Goal: Navigation & Orientation: Find specific page/section

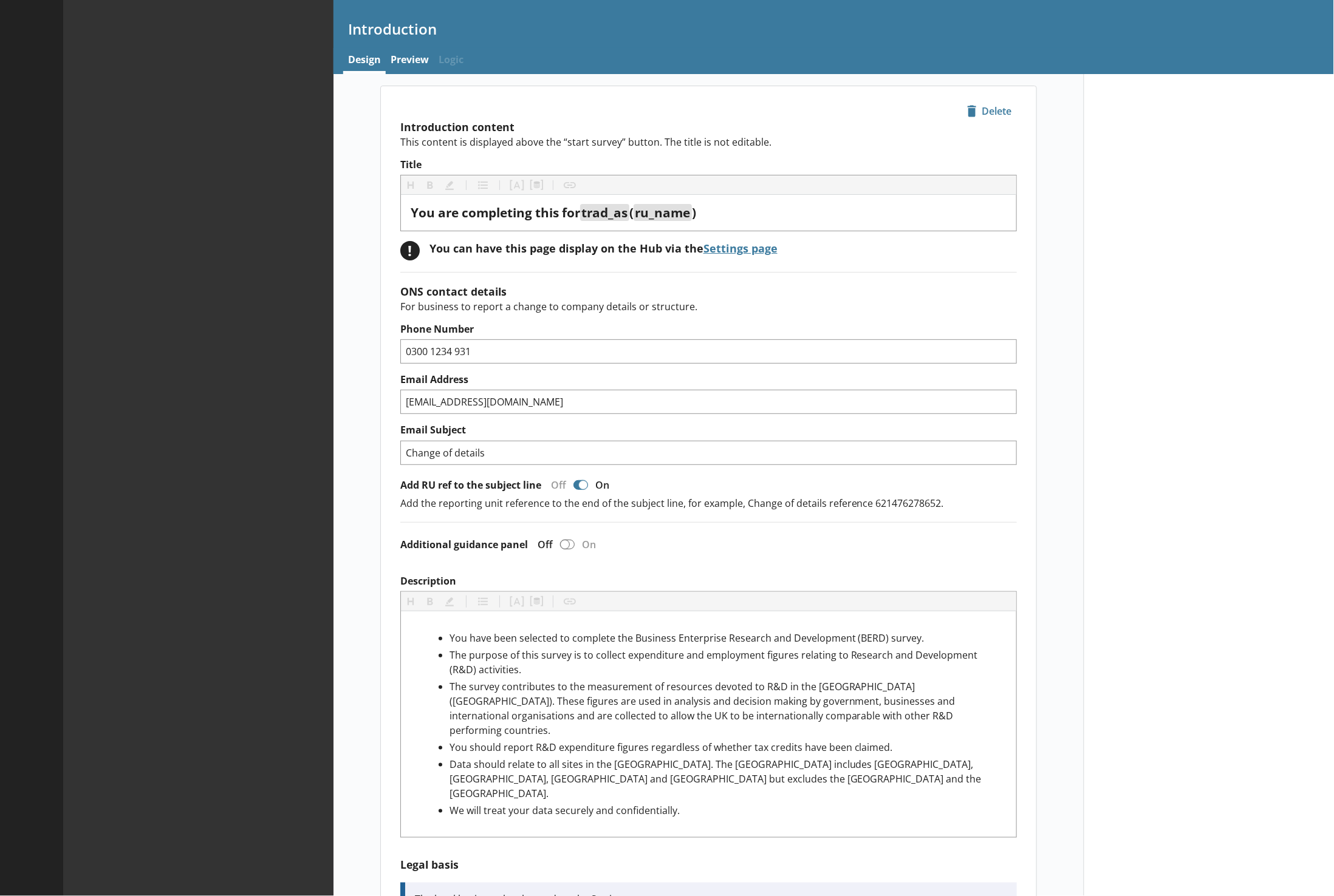
type textarea "x"
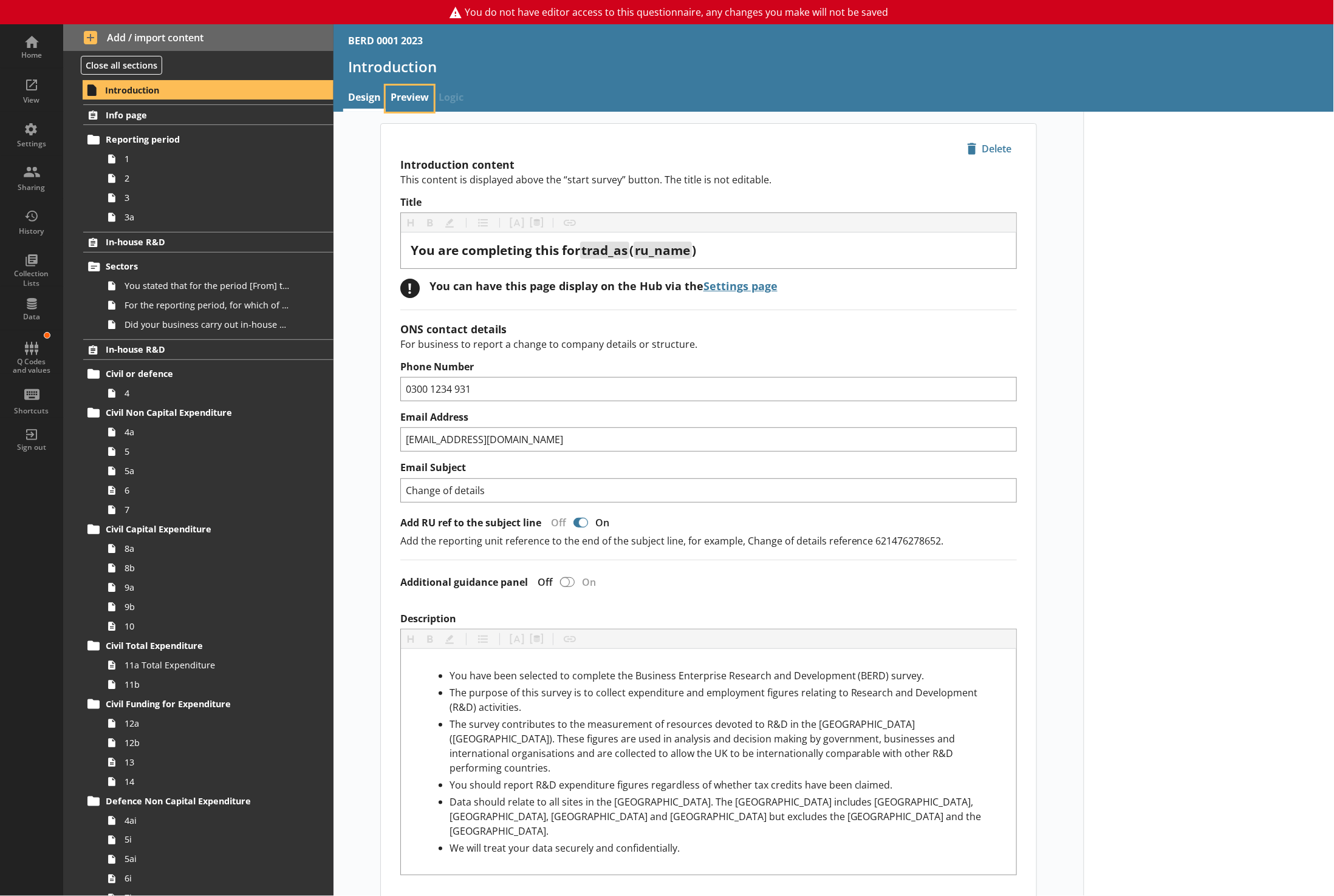
click at [414, 97] on link "Preview" at bounding box center [410, 99] width 48 height 26
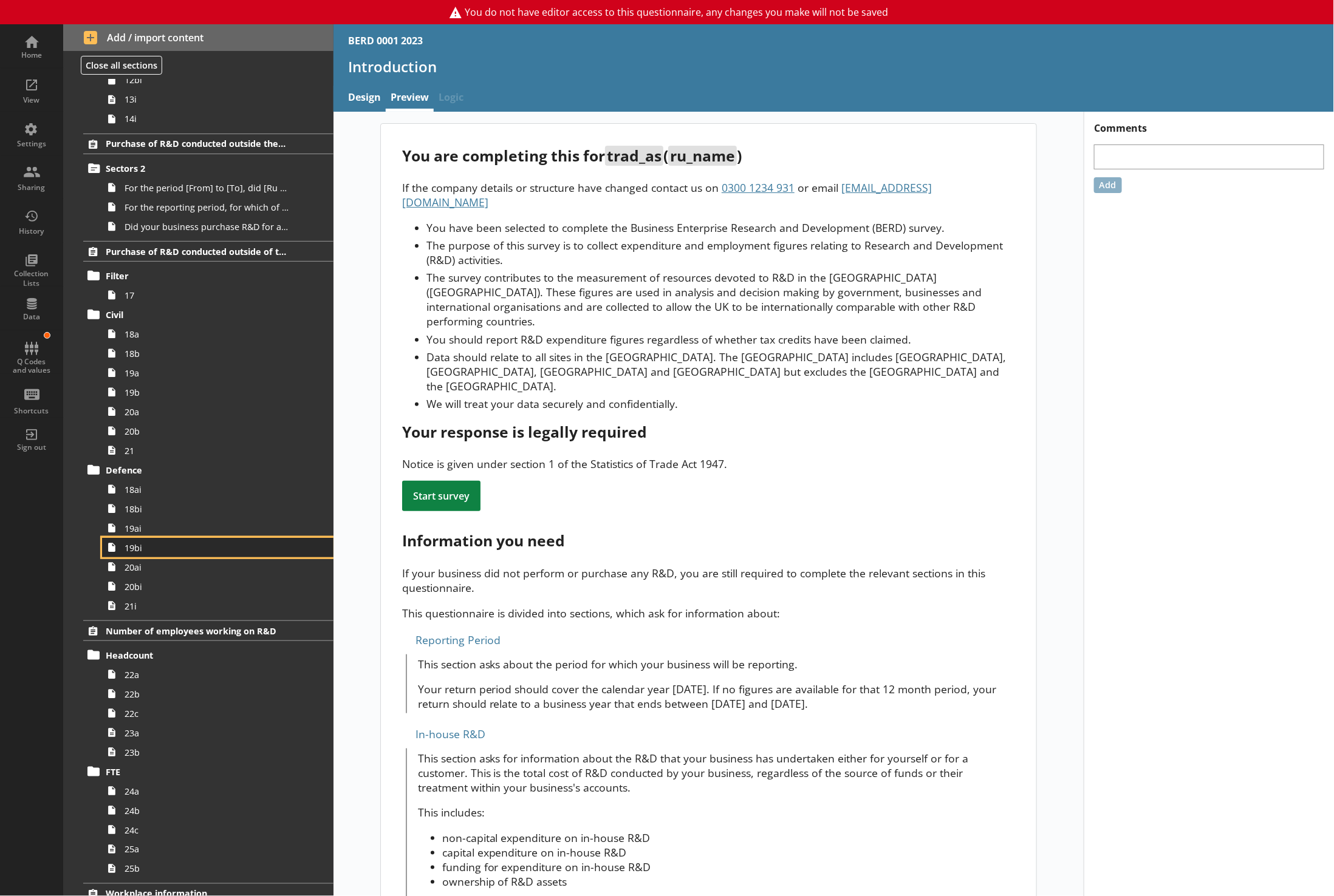
click at [238, 554] on span "19bi" at bounding box center [208, 548] width 167 height 12
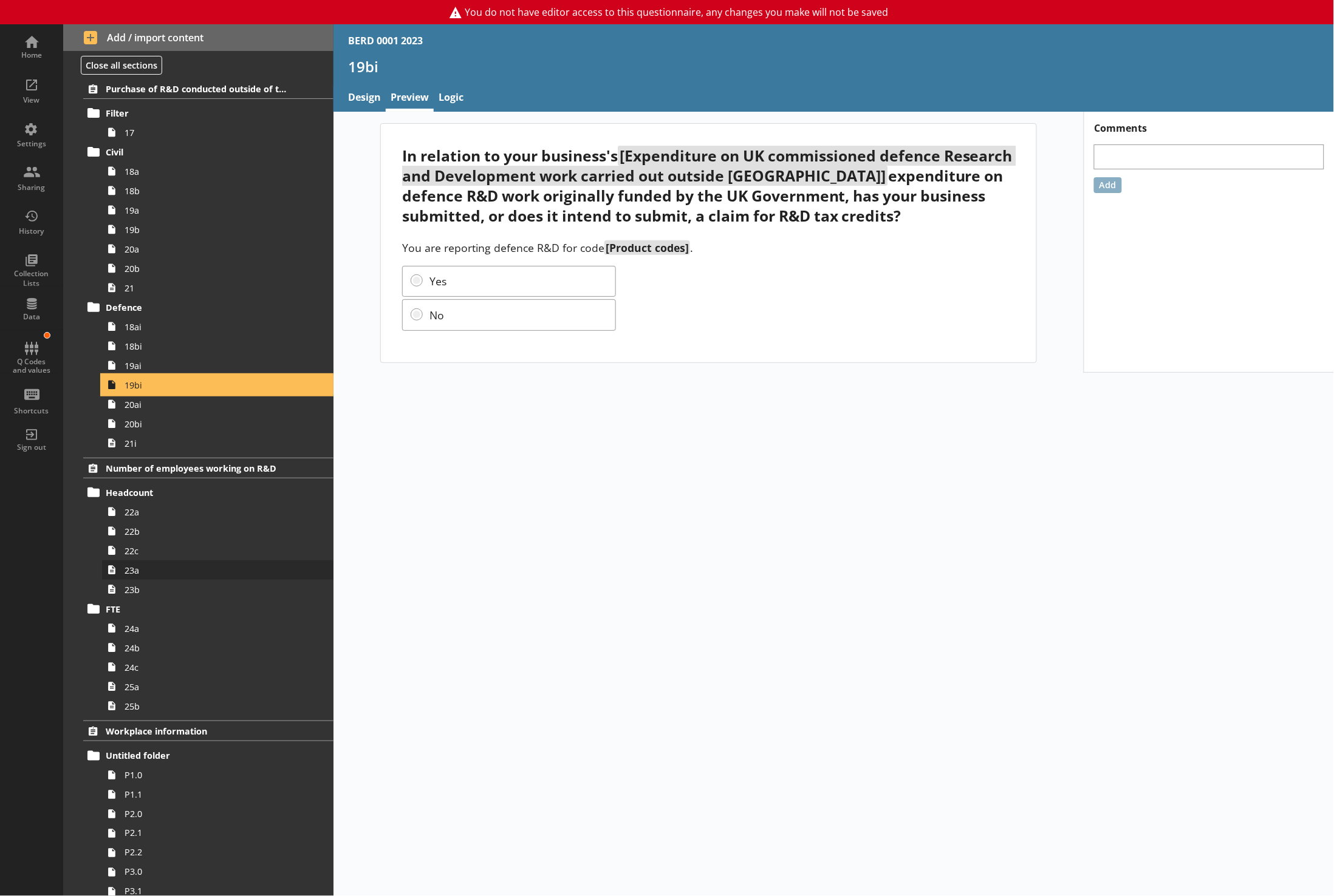
scroll to position [1133, 0]
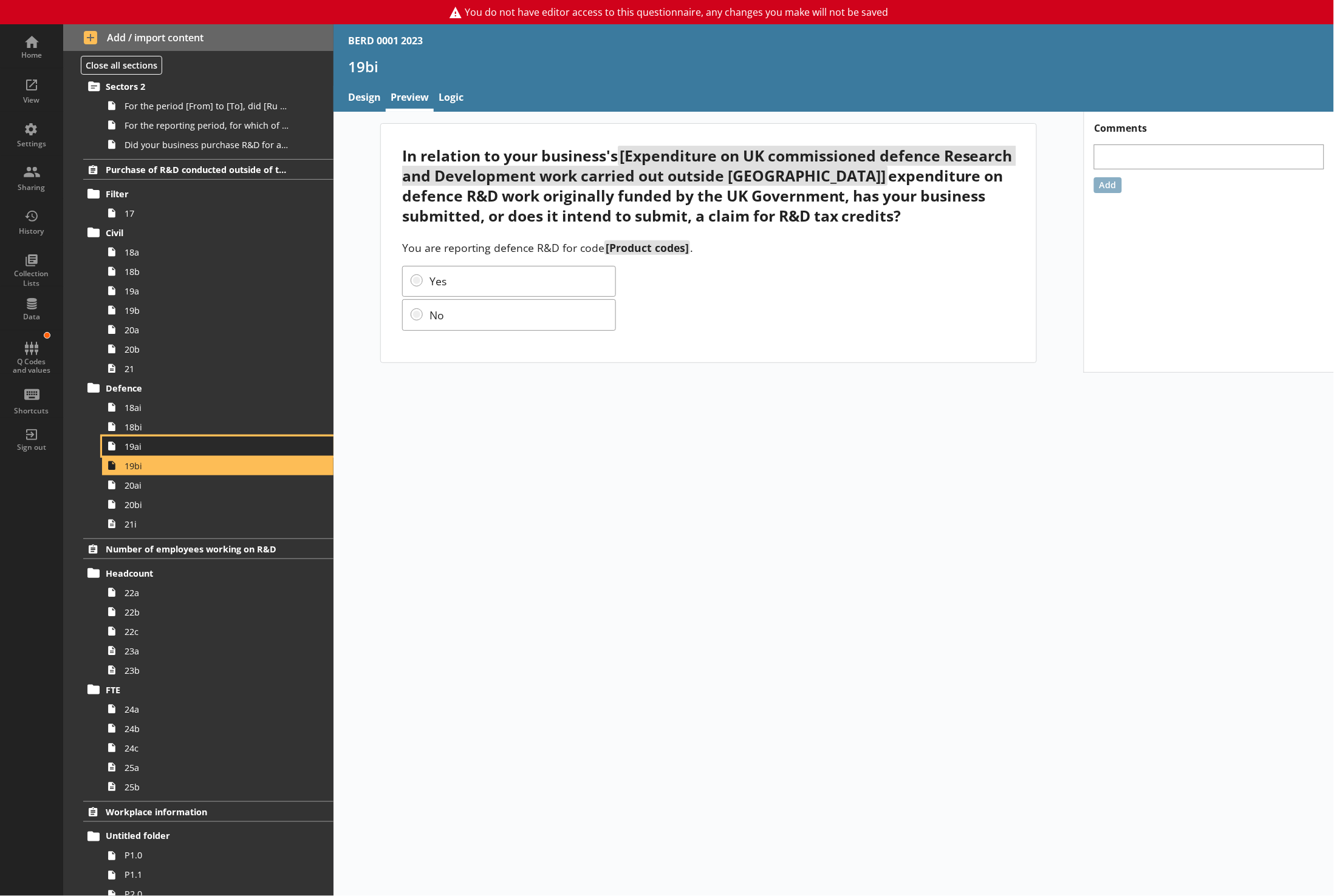
click at [137, 456] on link "19ai" at bounding box center [217, 446] width 231 height 19
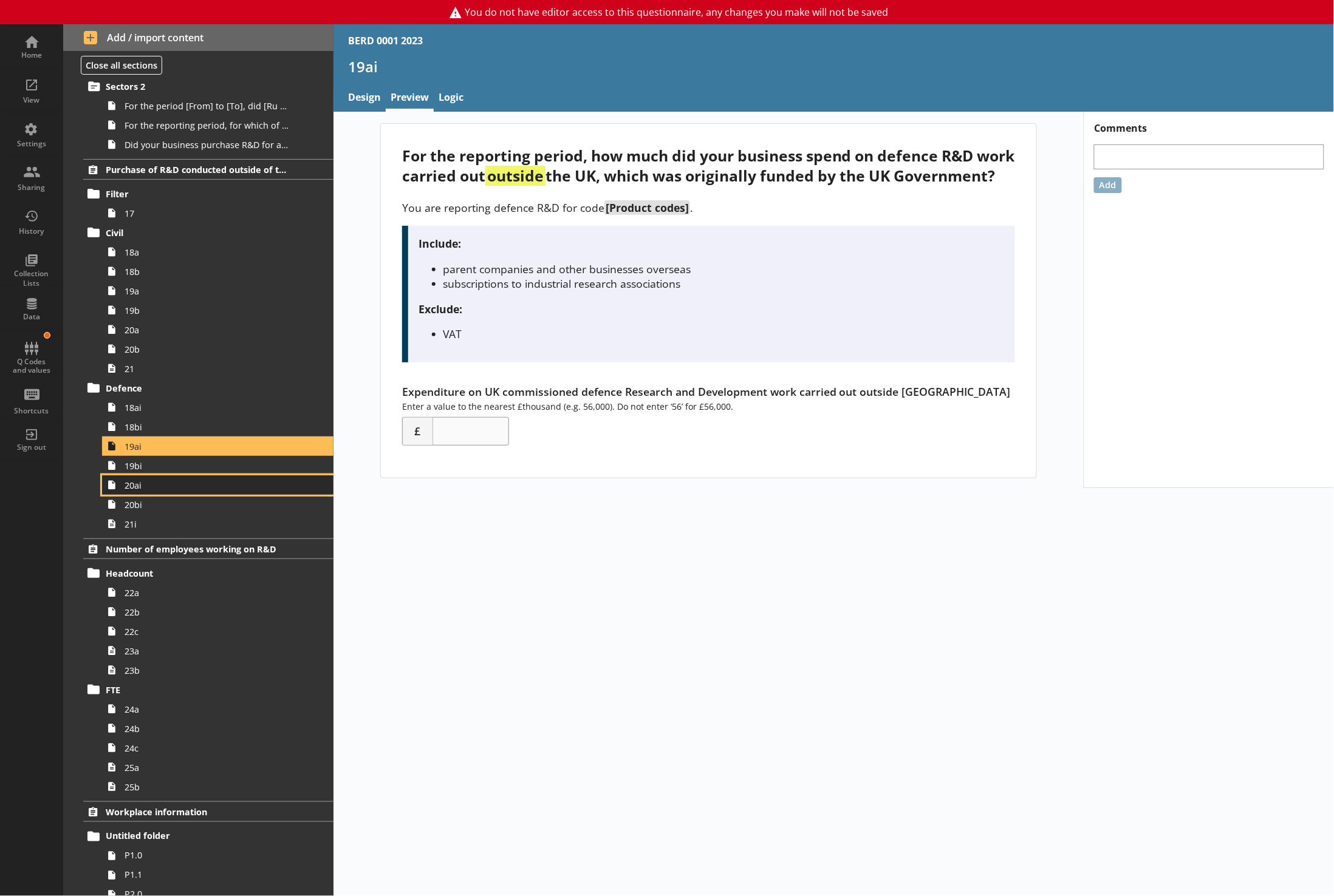
click at [138, 485] on span "20ai" at bounding box center [208, 486] width 167 height 12
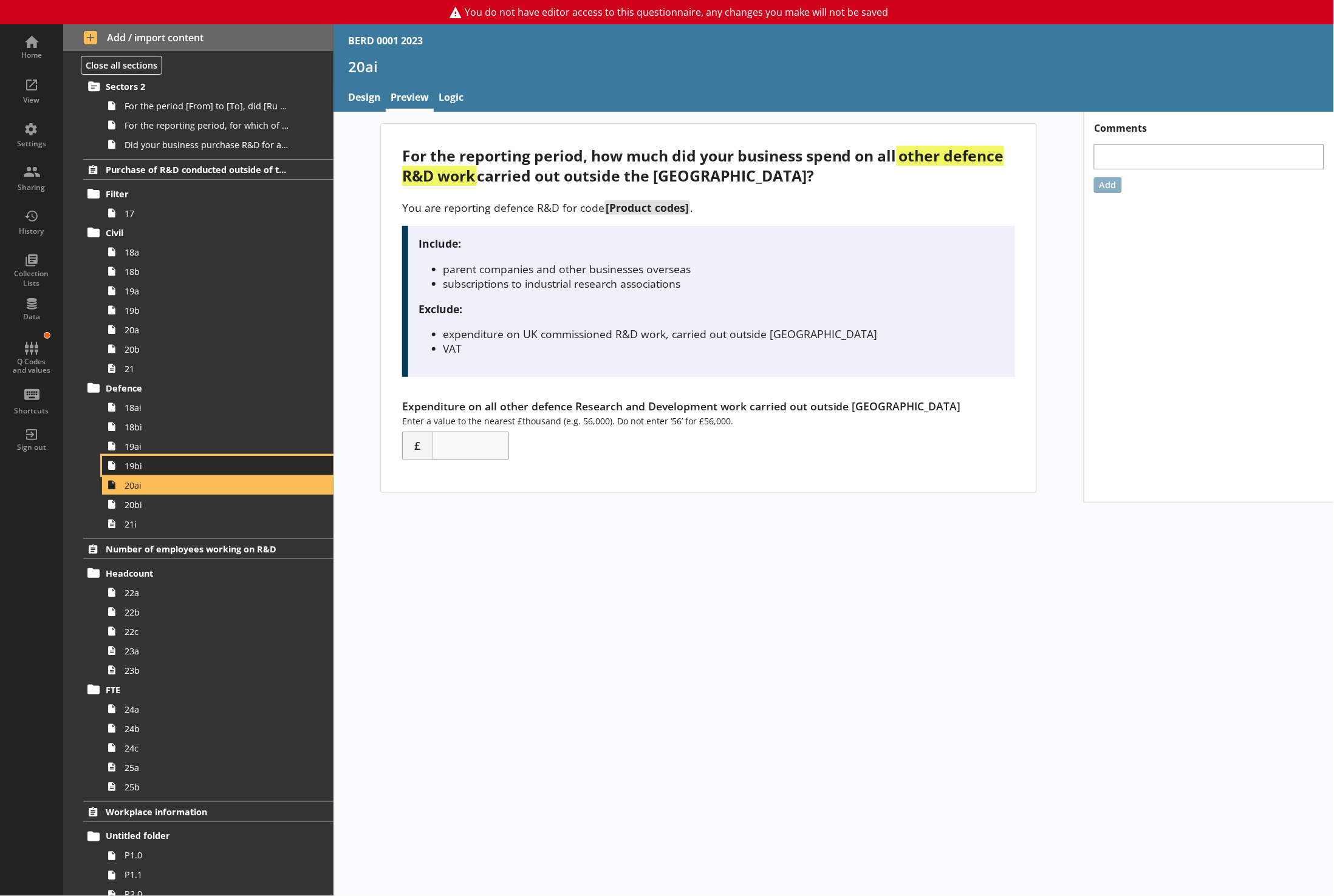
click at [132, 472] on span "19bi" at bounding box center [208, 466] width 167 height 12
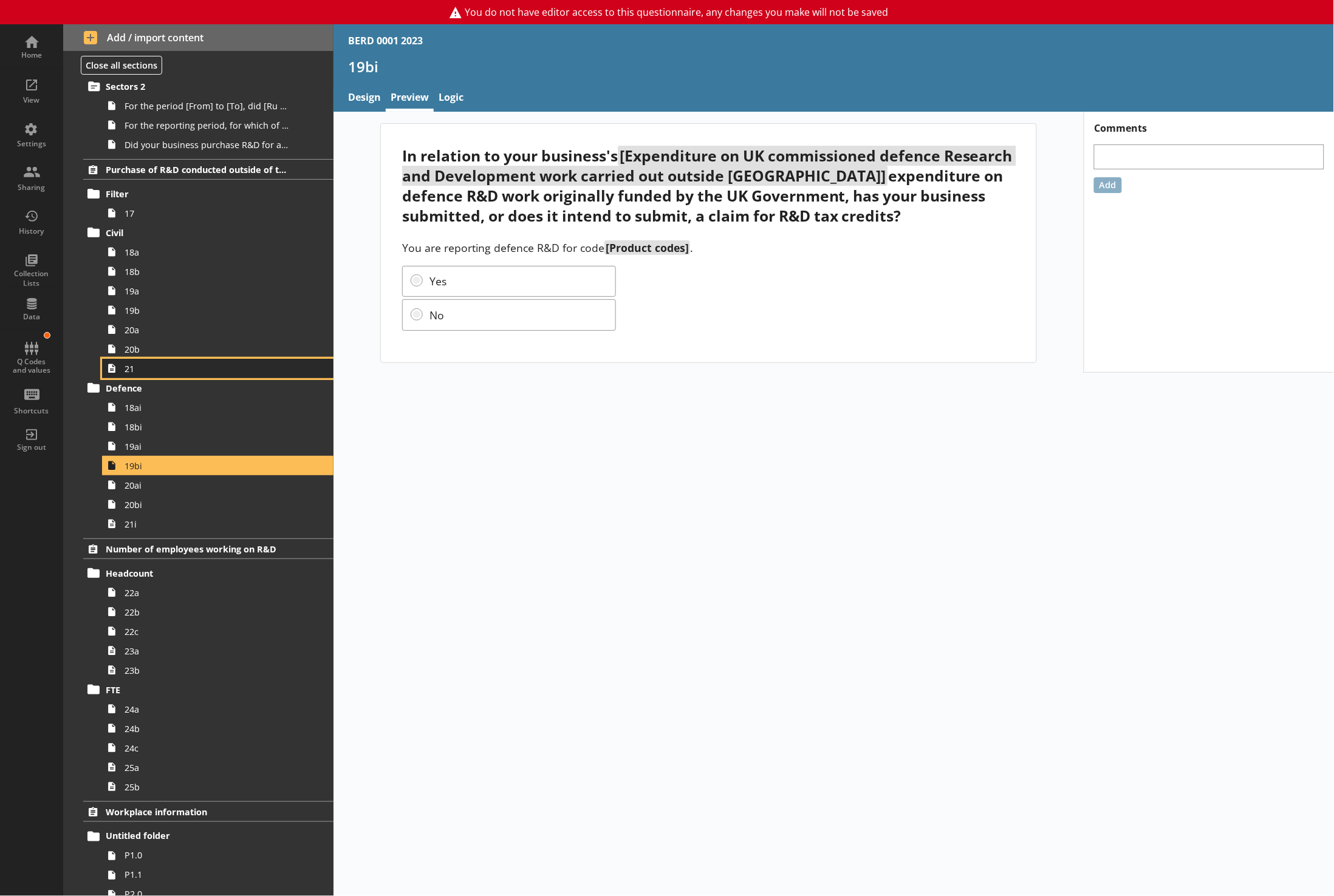
click at [127, 375] on span "21" at bounding box center [208, 369] width 167 height 12
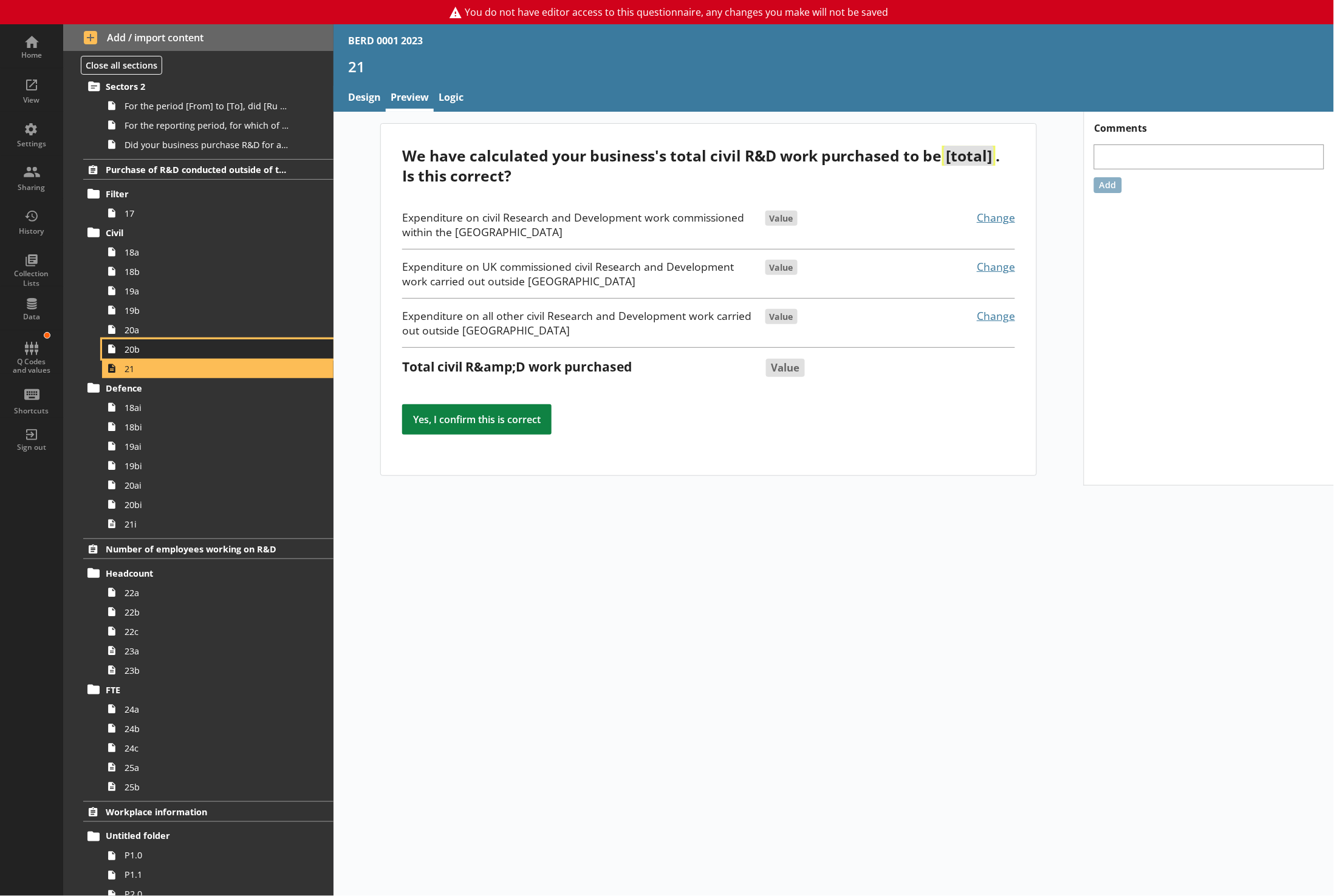
click at [136, 356] on span "20b" at bounding box center [208, 350] width 167 height 12
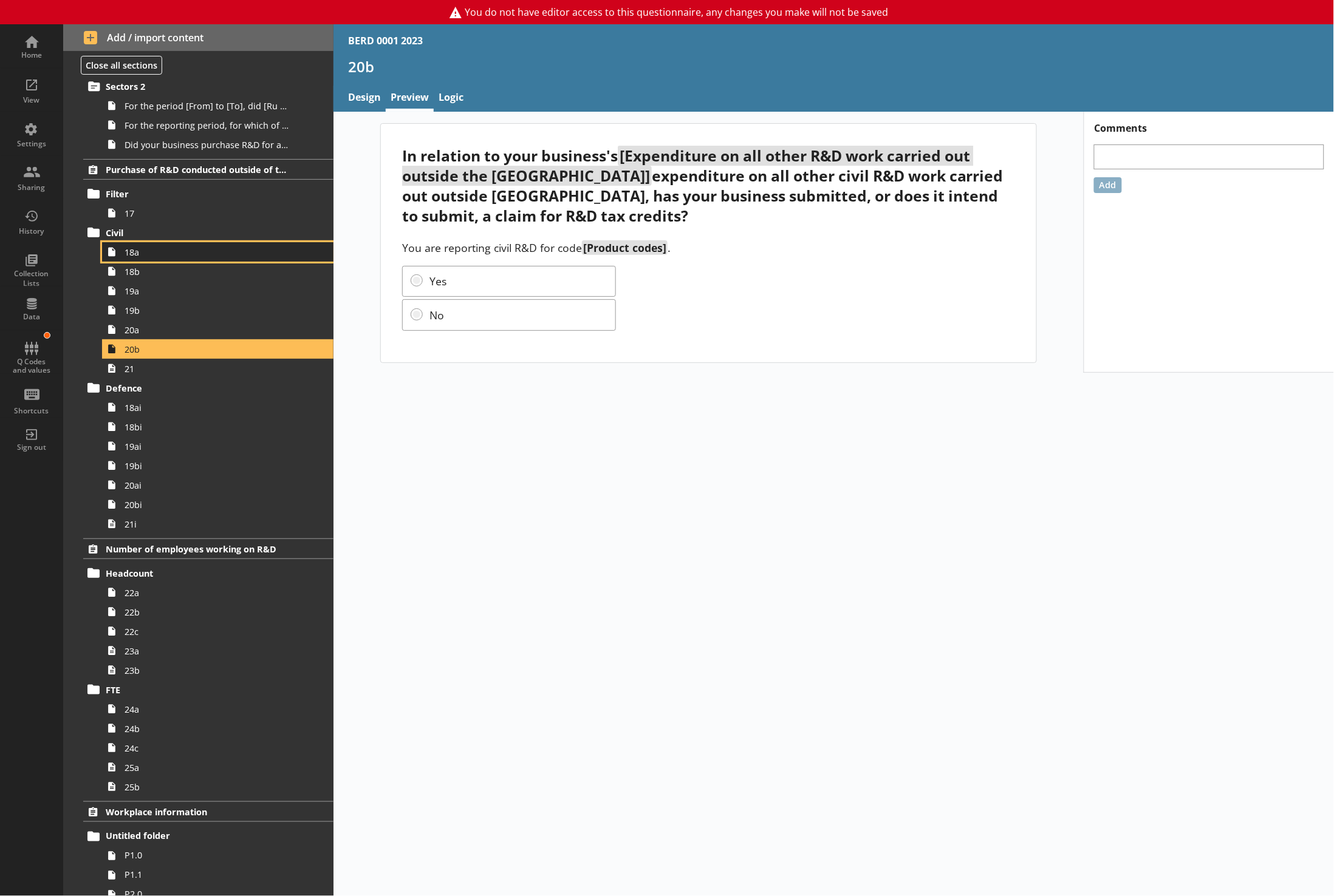
click at [133, 258] on span "18a" at bounding box center [208, 253] width 167 height 12
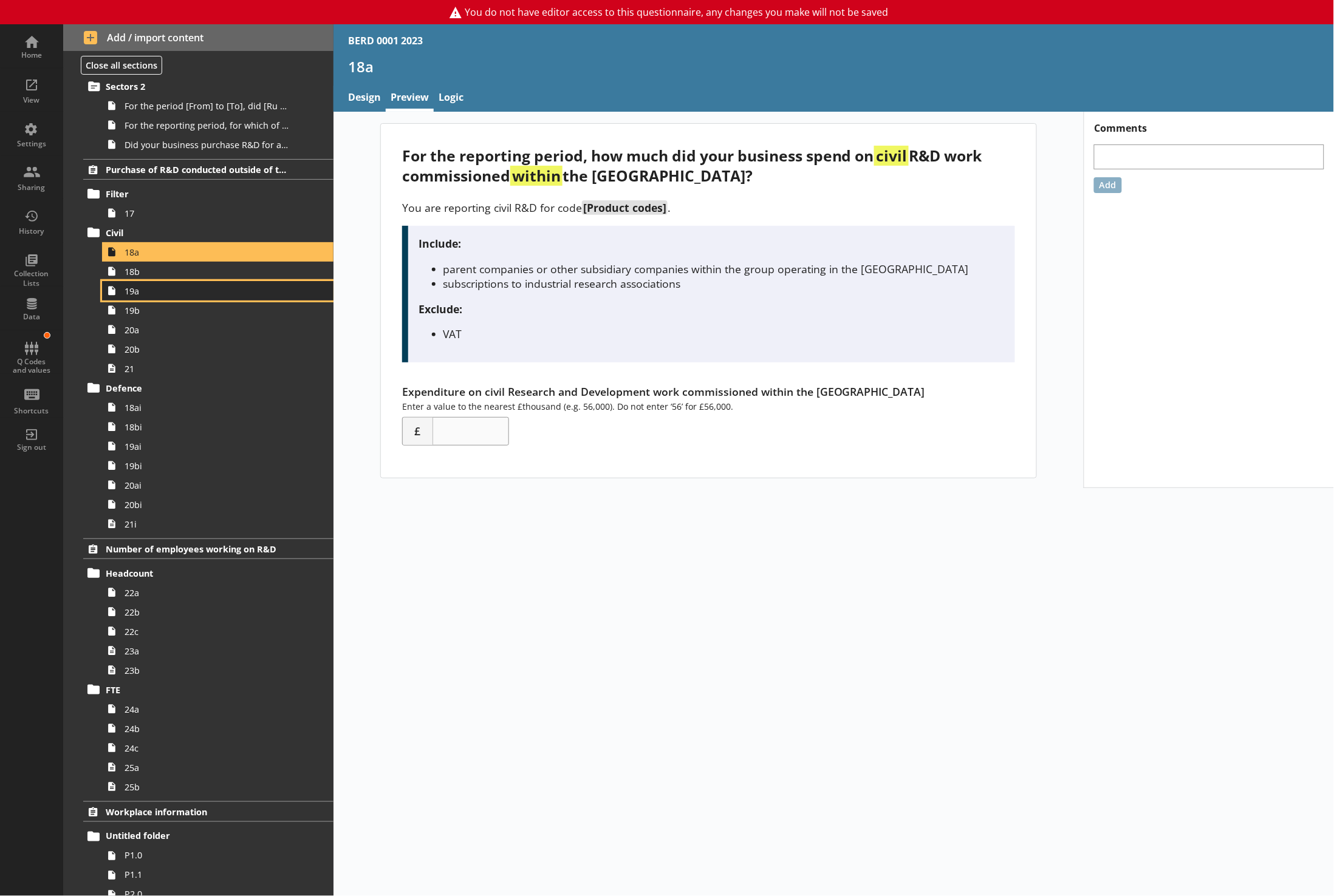
click at [127, 289] on span "19a" at bounding box center [208, 291] width 167 height 12
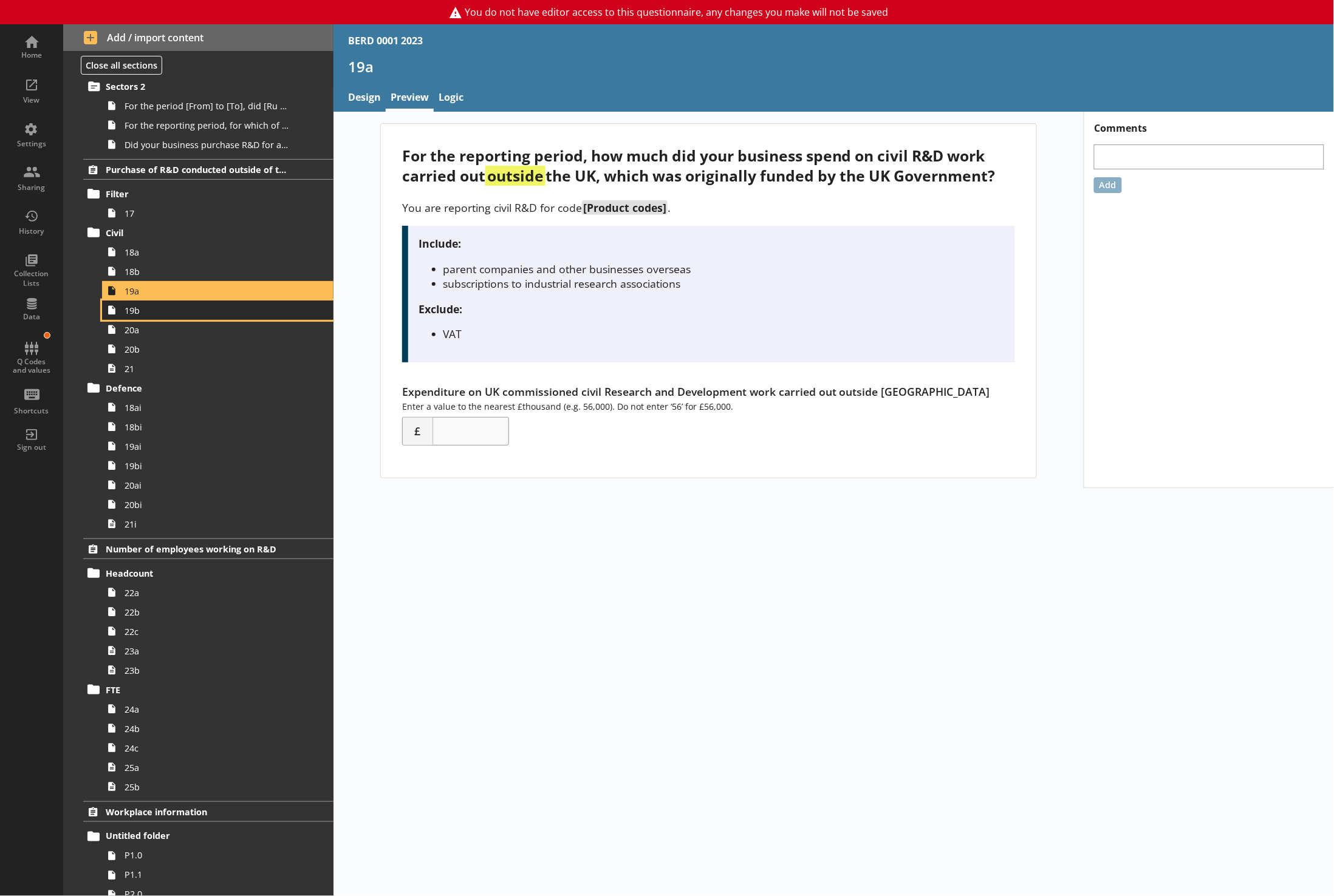
click at [134, 320] on link "19b" at bounding box center [217, 310] width 231 height 19
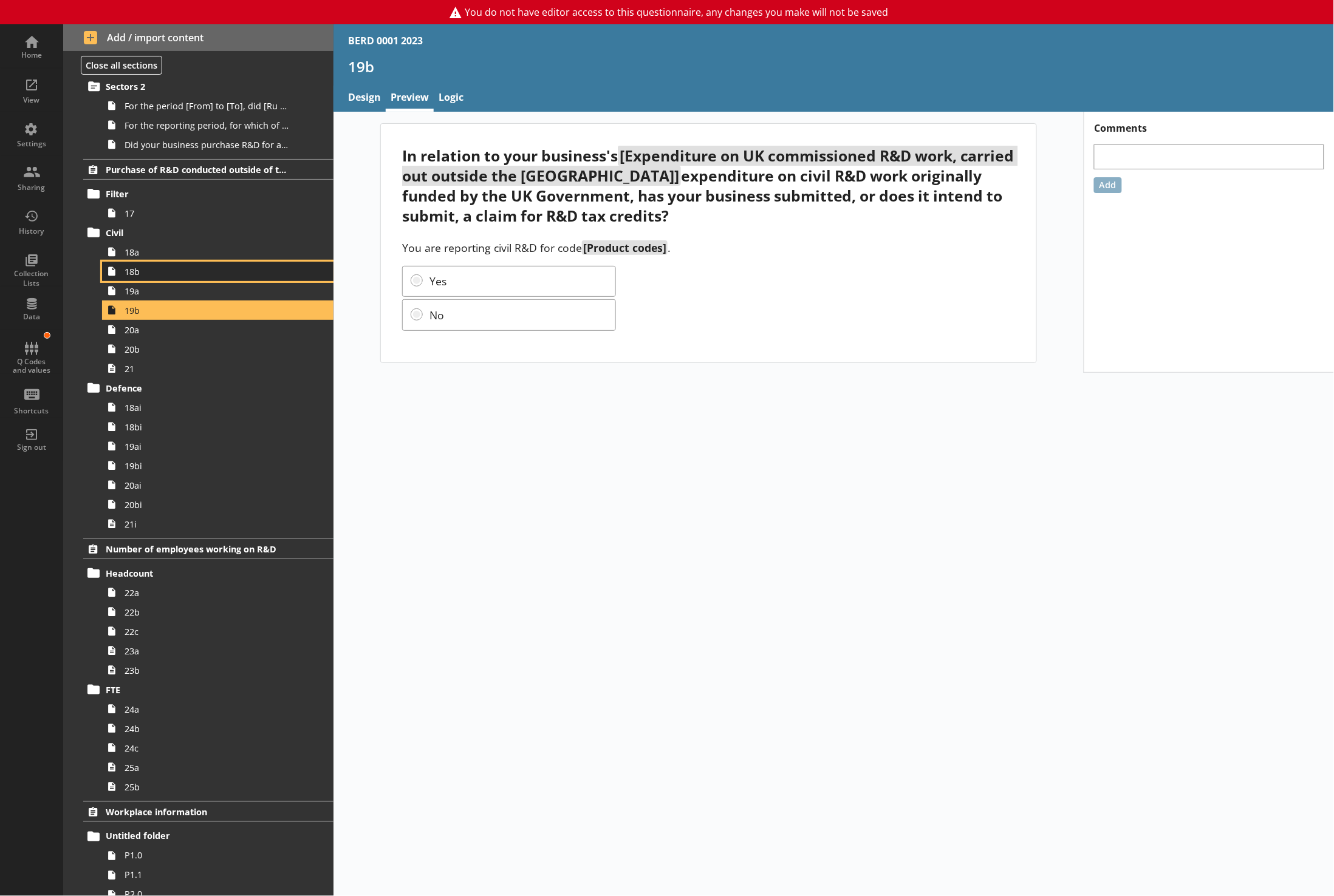
click at [138, 272] on span "18b" at bounding box center [208, 272] width 167 height 12
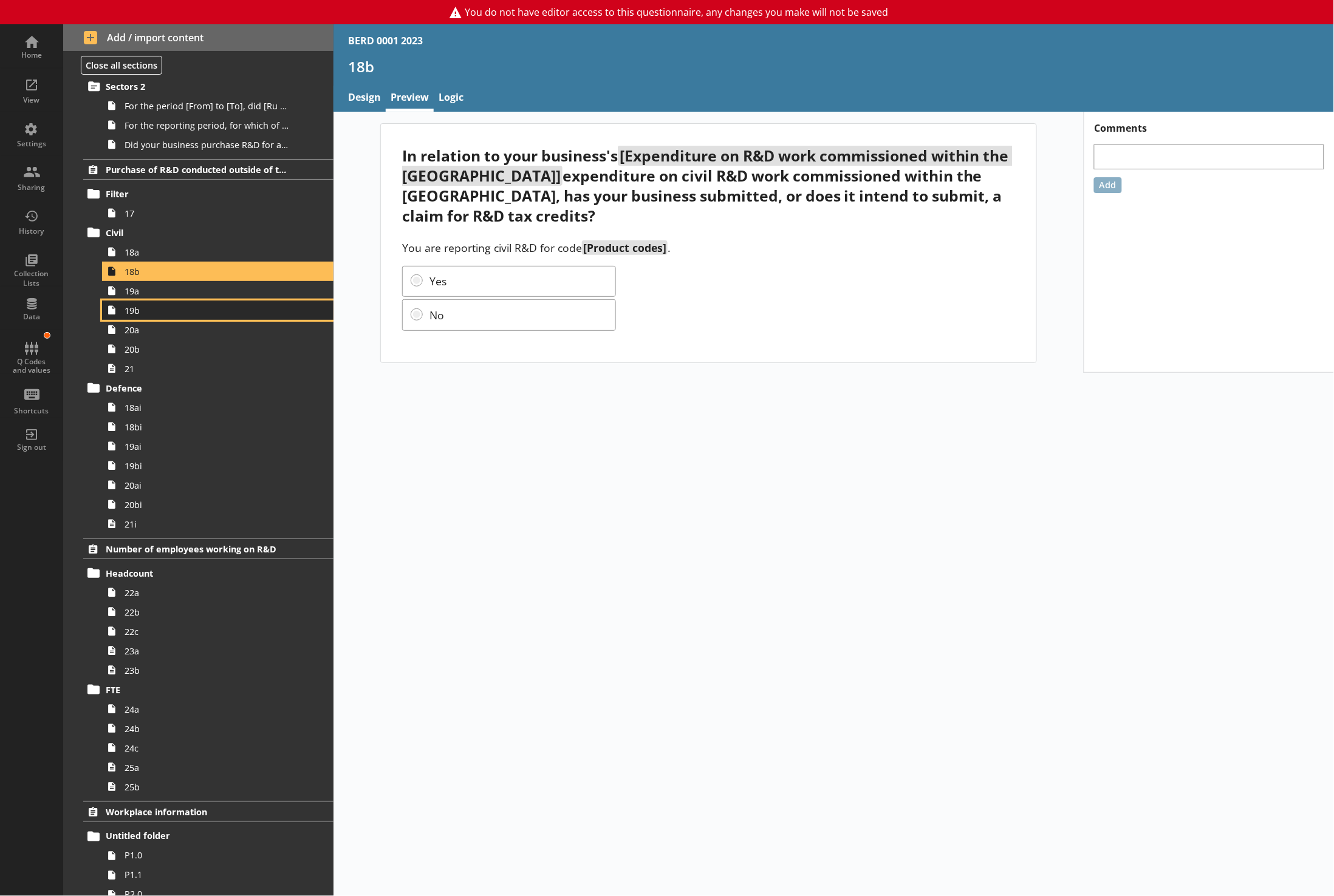
click at [135, 314] on span "19b" at bounding box center [208, 311] width 167 height 12
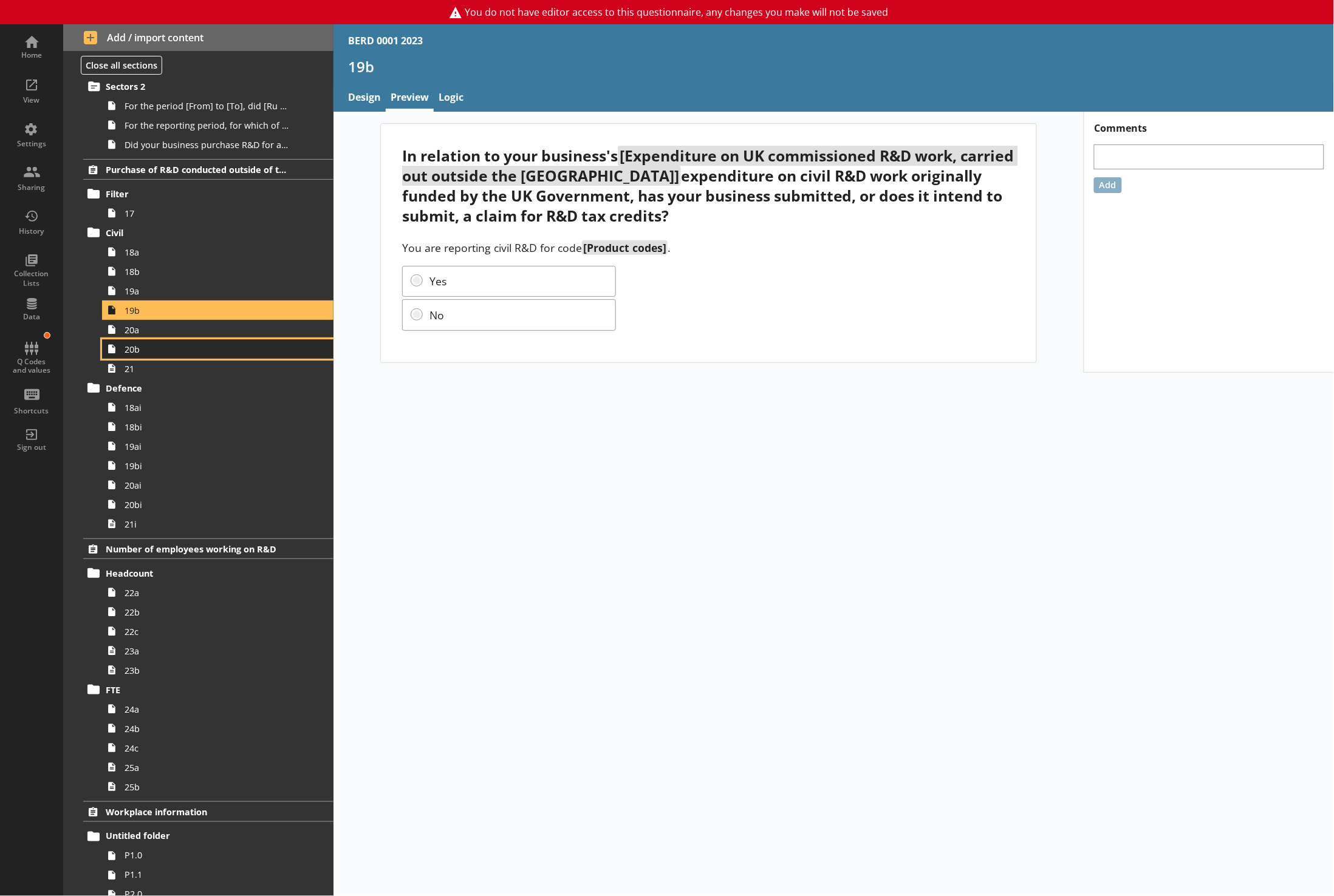
click at [122, 352] on link "20b" at bounding box center [217, 349] width 231 height 19
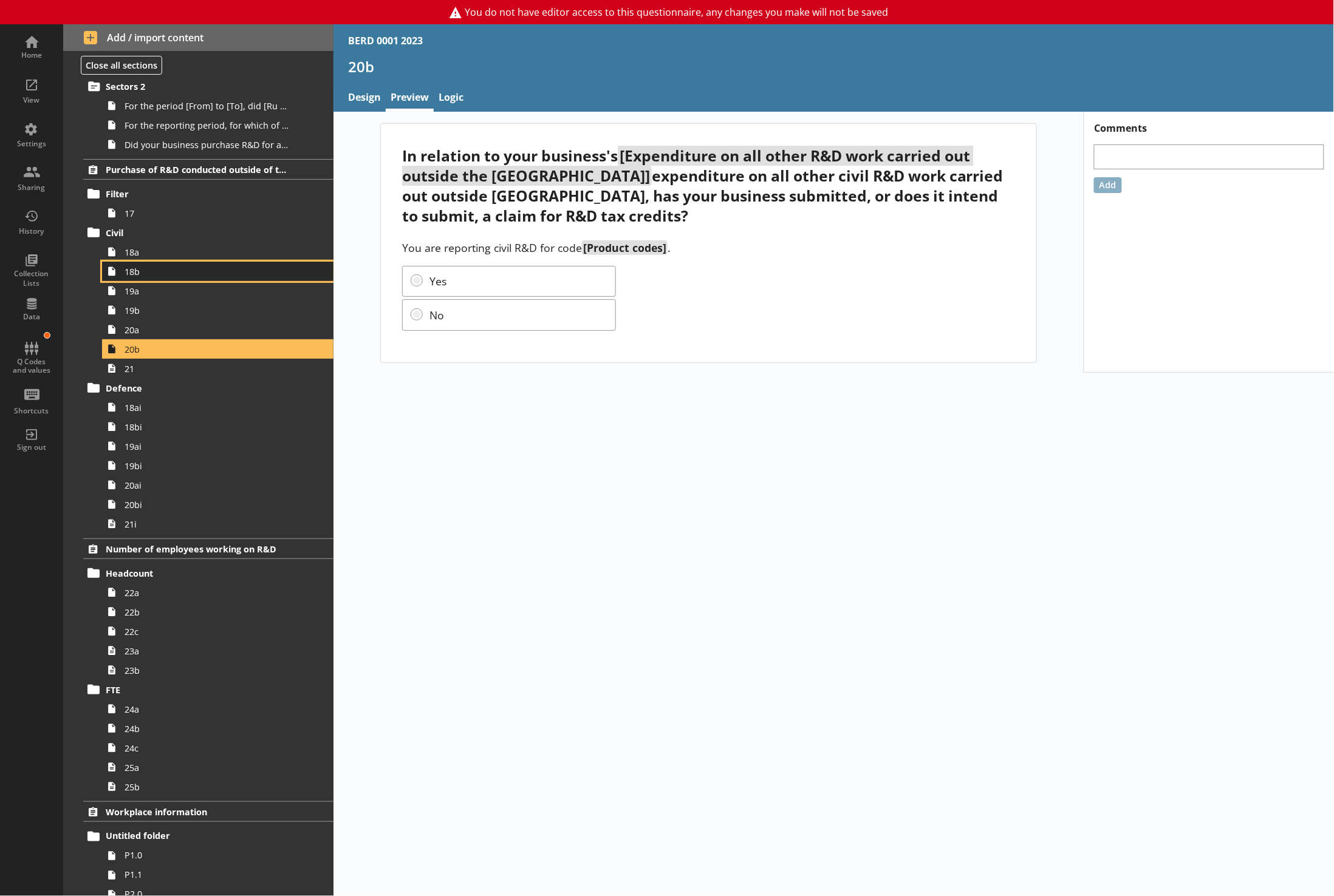
click at [130, 267] on link "18b" at bounding box center [217, 271] width 231 height 19
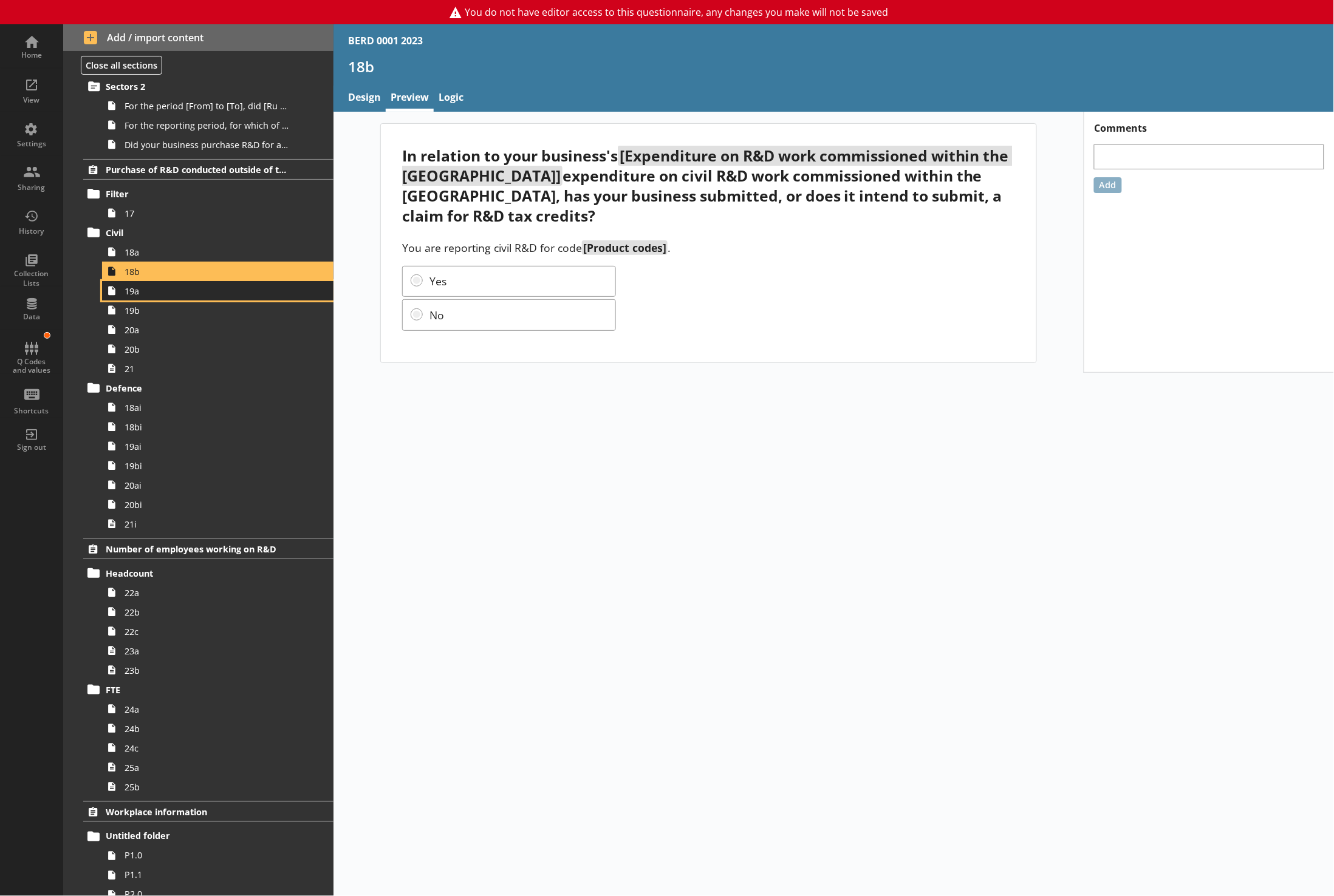
click at [127, 301] on link "19a" at bounding box center [217, 291] width 231 height 19
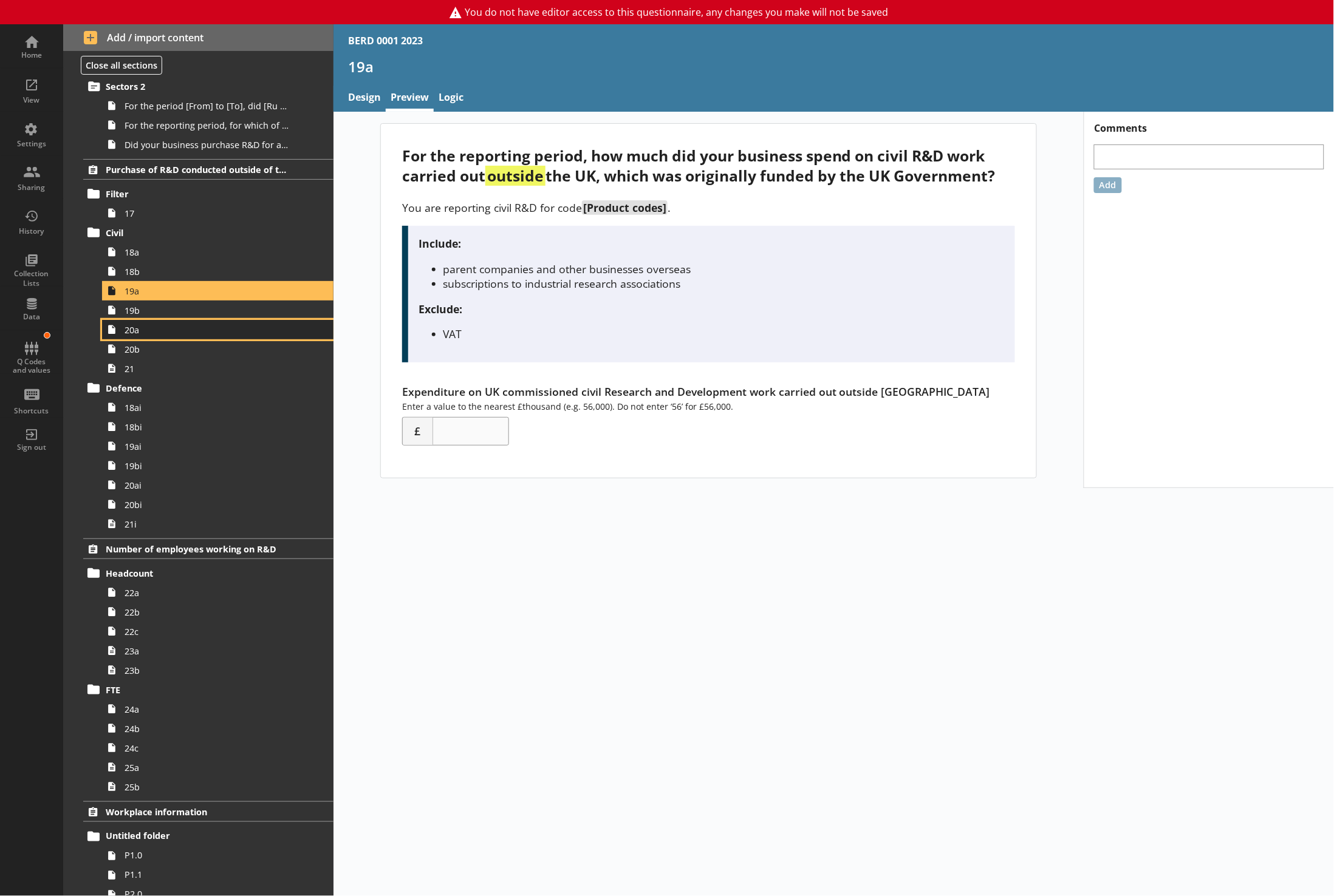
click at [138, 332] on span "20a" at bounding box center [208, 330] width 167 height 12
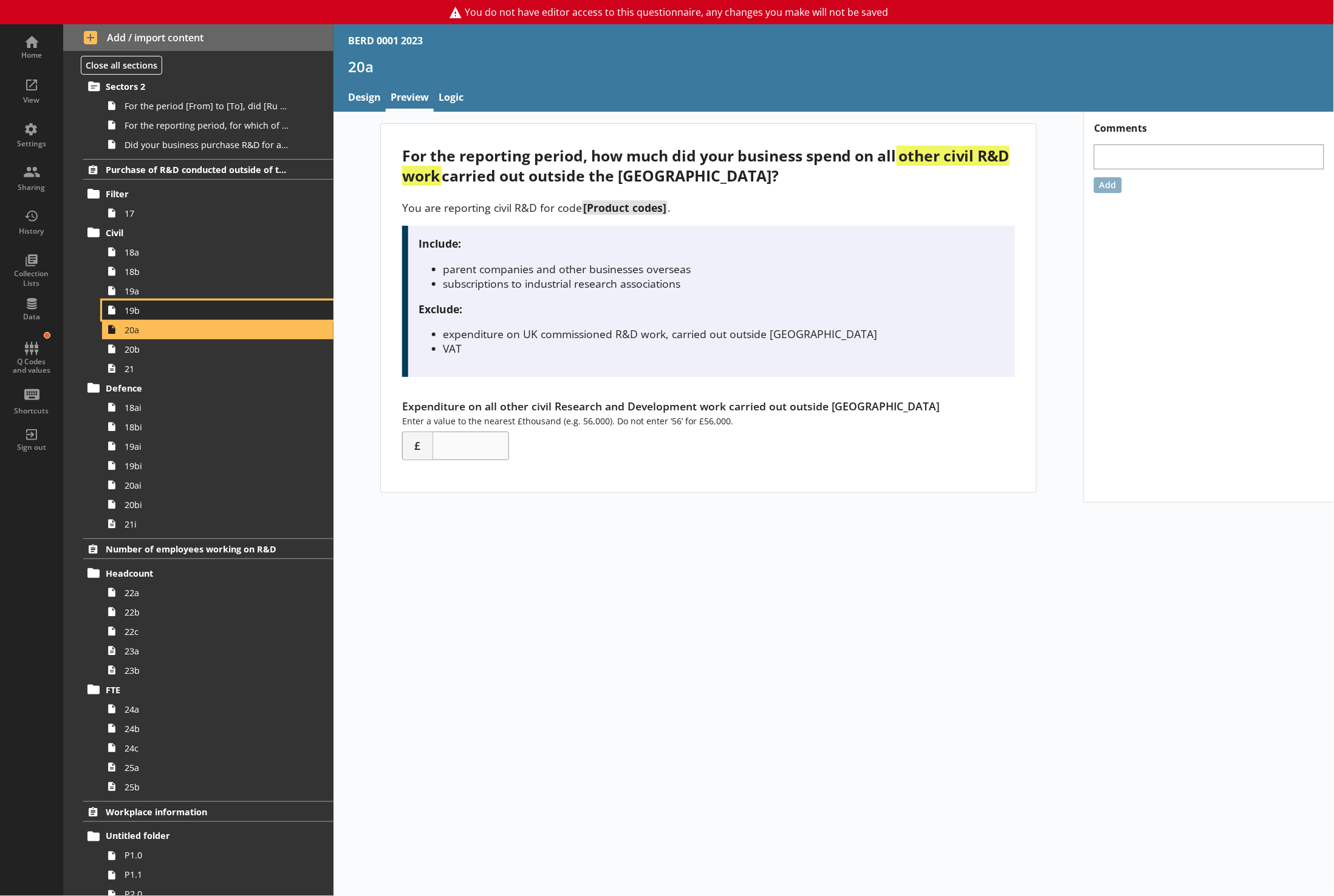
click at [128, 305] on link "19b" at bounding box center [217, 310] width 231 height 19
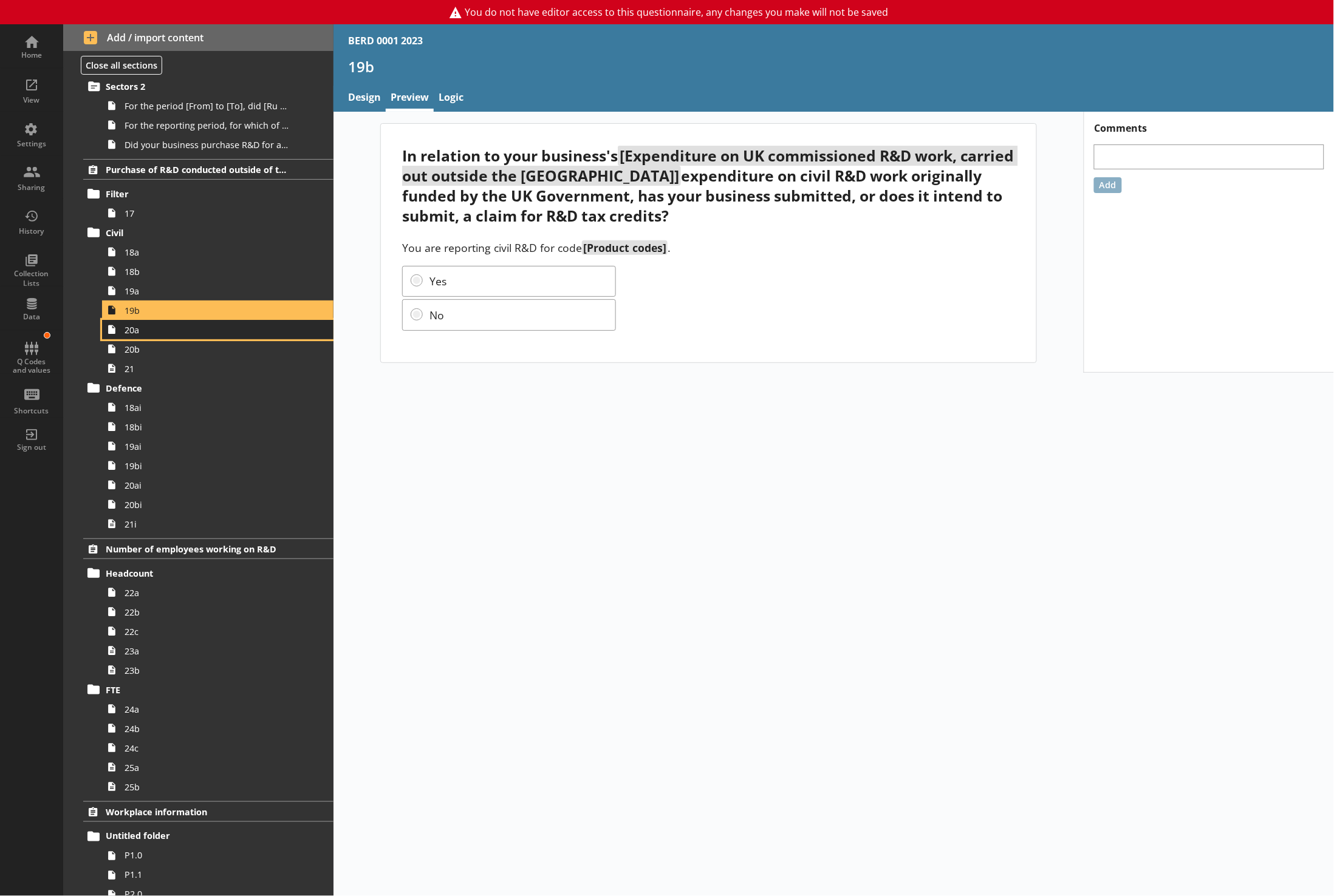
click at [128, 325] on link "20a" at bounding box center [217, 330] width 231 height 19
